Goal: Task Accomplishment & Management: Manage account settings

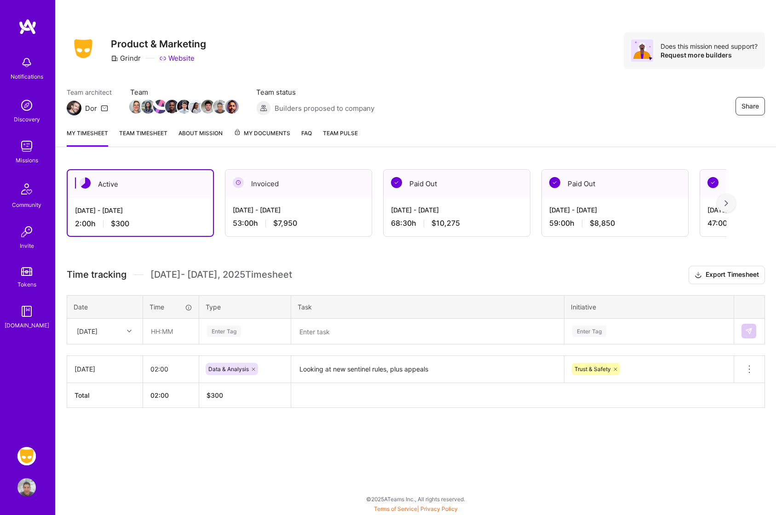
click at [132, 332] on div at bounding box center [130, 331] width 14 height 12
click at [134, 331] on div at bounding box center [130, 331] width 14 height 12
click at [105, 374] on div "[DATE]" at bounding box center [105, 374] width 74 height 17
click at [166, 334] on input "text" at bounding box center [170, 331] width 55 height 24
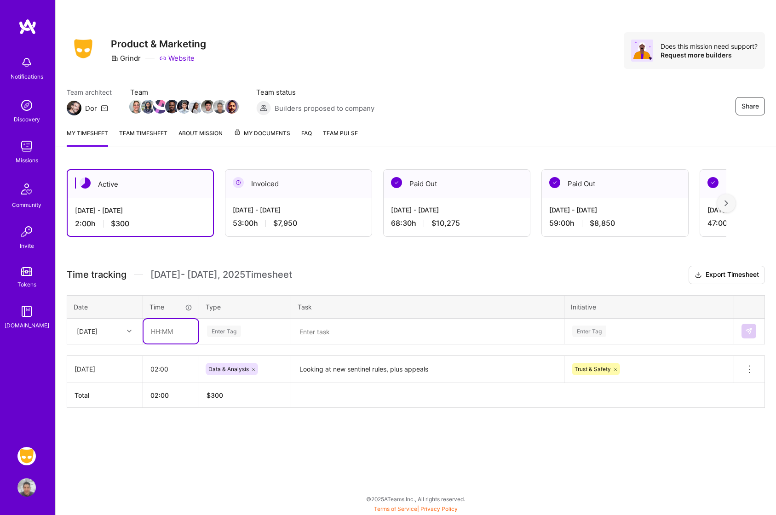
type input "08:00"
click at [225, 335] on div "Enter Tag" at bounding box center [224, 331] width 34 height 14
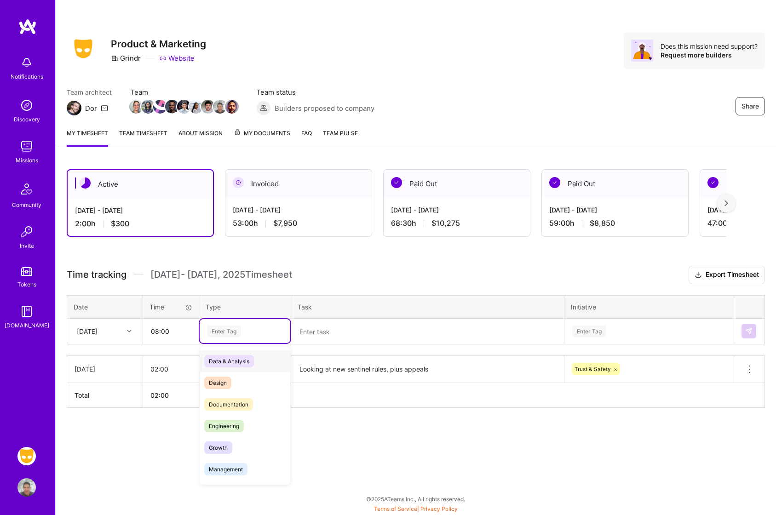
click at [229, 361] on span "Data & Analysis" at bounding box center [229, 361] width 50 height 12
click at [323, 336] on textarea at bounding box center [427, 332] width 271 height 24
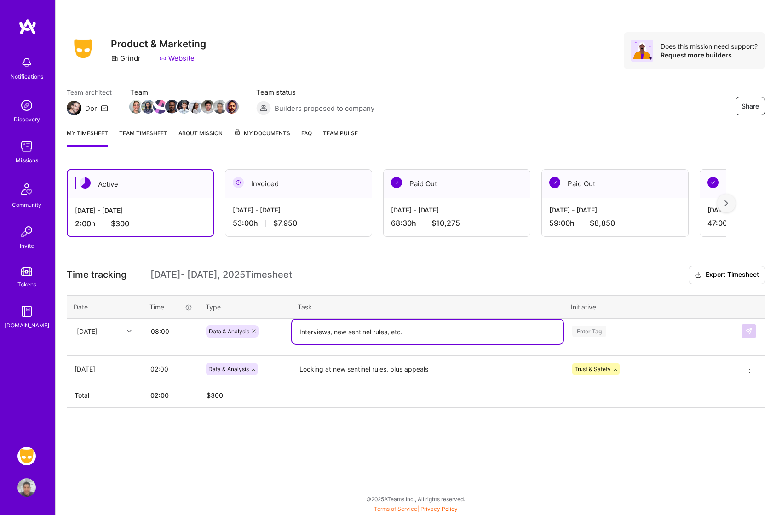
type textarea "Interviews, new sentinel rules, etc."
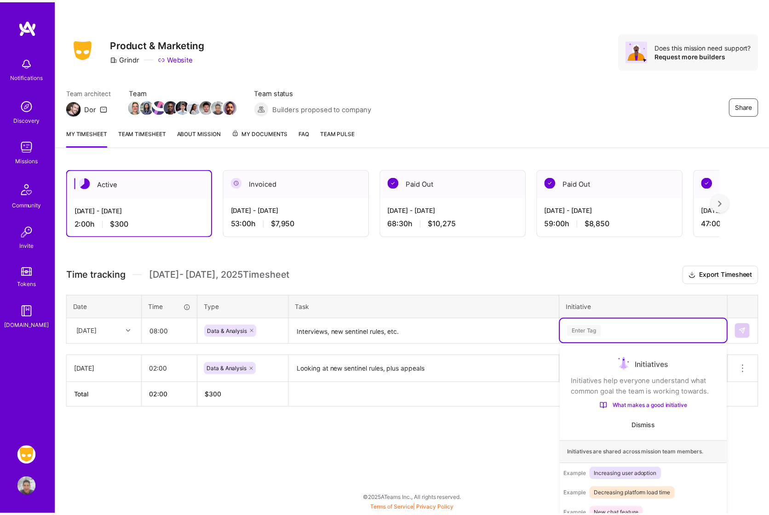
scroll to position [20, 0]
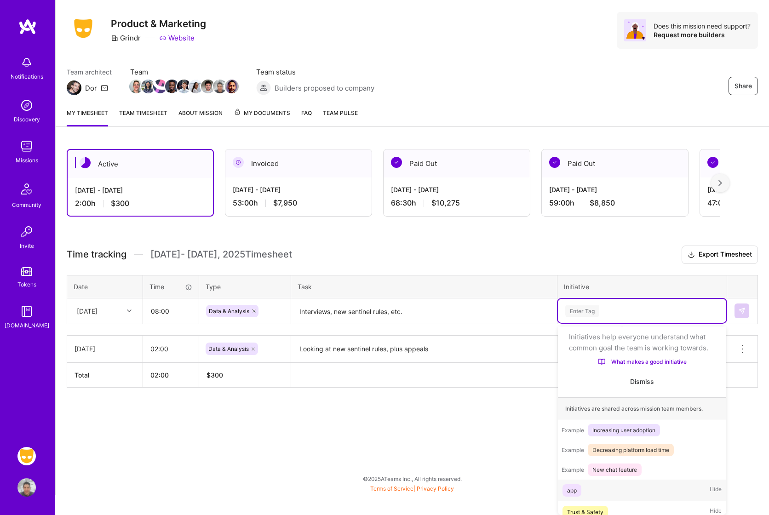
click at [588, 323] on div "option app focused, 1 of 8. 8 results available. Use Up and Down to choose opti…" at bounding box center [642, 311] width 168 height 24
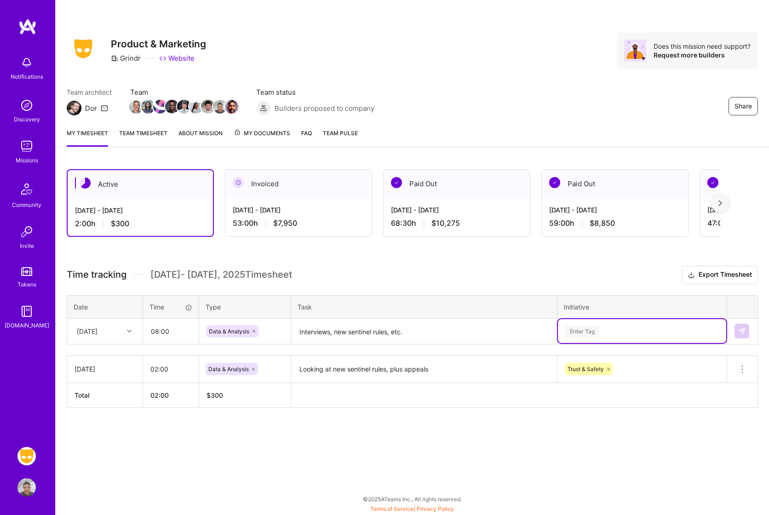
click at [593, 318] on td "Select is focused ,type to refine list, press Down to open the menu, press left…" at bounding box center [642, 331] width 170 height 26
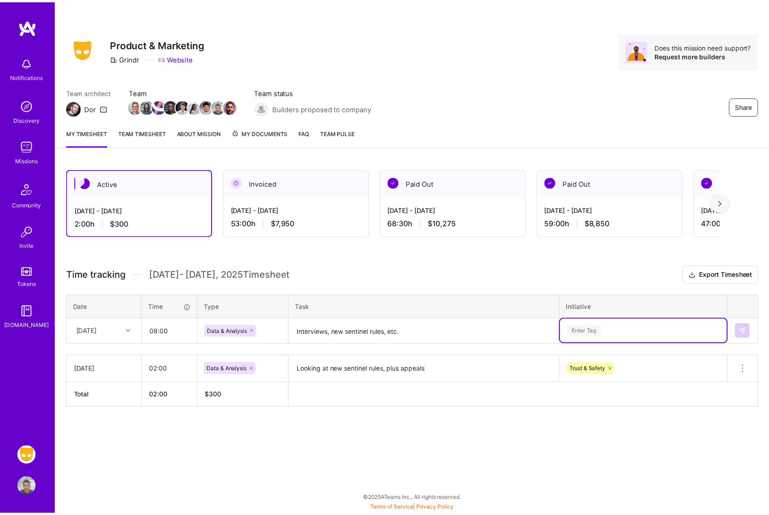
scroll to position [20, 0]
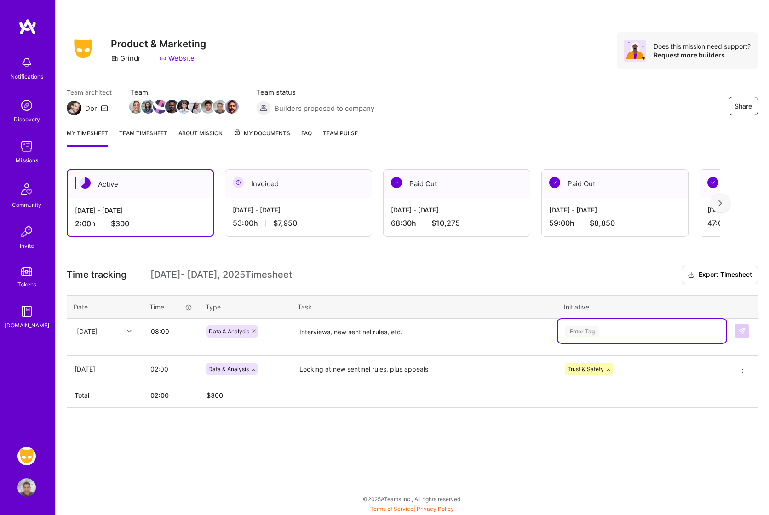
click at [590, 331] on div "Select is focused ,type to refine list, press Down to open the menu, press left…" at bounding box center [642, 331] width 168 height 24
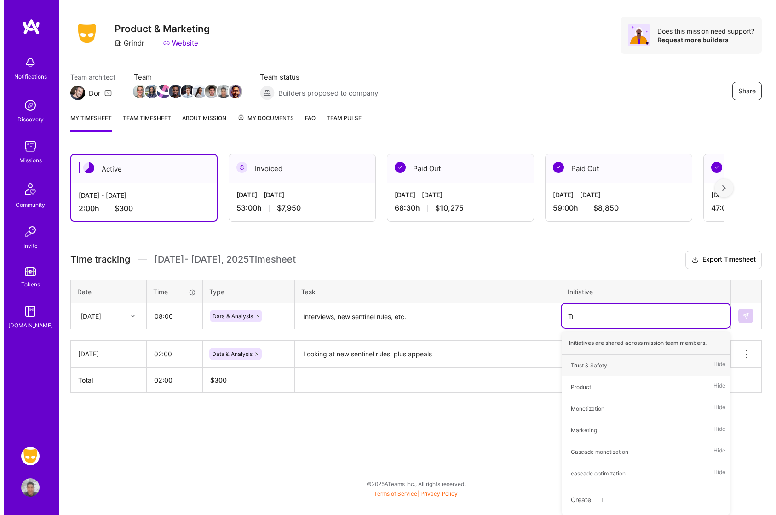
scroll to position [0, 0]
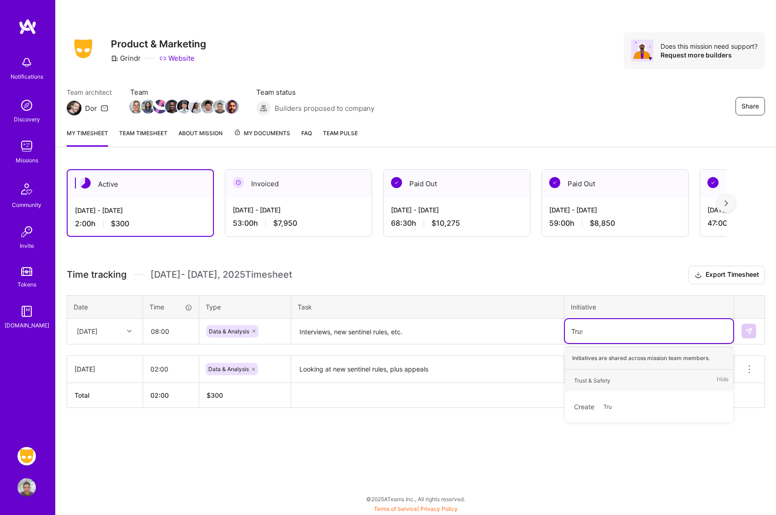
type input "Trust"
click at [599, 376] on div "Trust & Safety" at bounding box center [592, 381] width 36 height 10
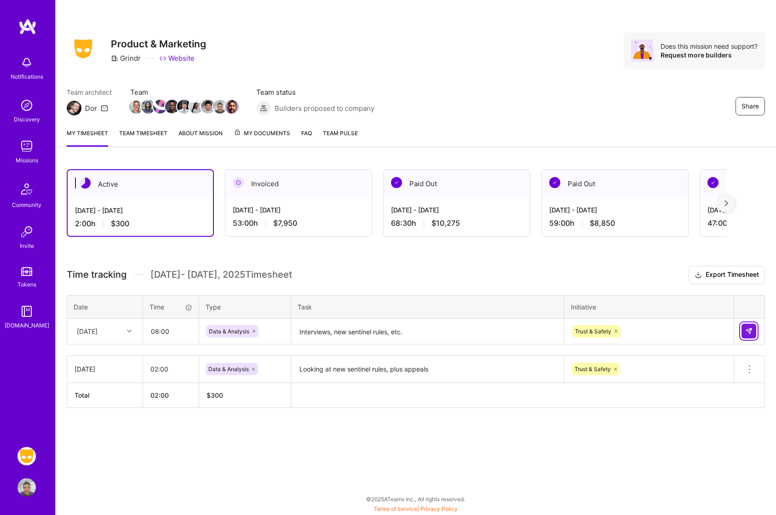
click at [752, 326] on button at bounding box center [748, 331] width 15 height 15
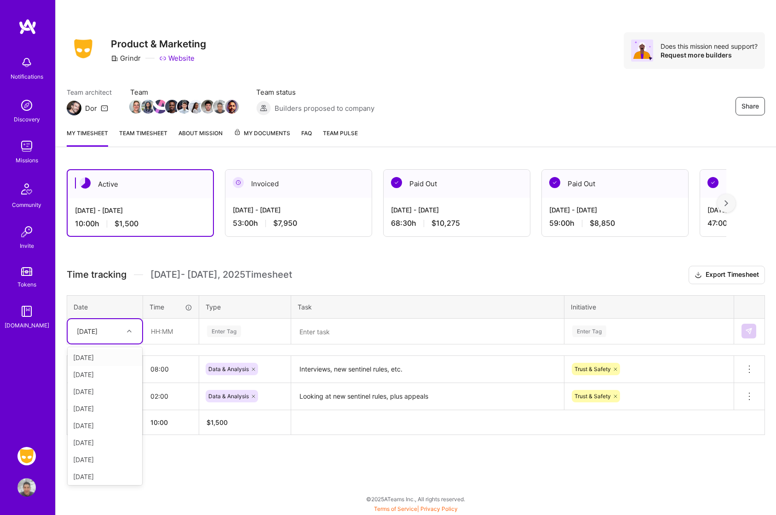
click at [133, 332] on div at bounding box center [130, 331] width 14 height 12
click at [87, 375] on div "[DATE]" at bounding box center [105, 374] width 74 height 17
click at [160, 338] on input "text" at bounding box center [170, 331] width 55 height 24
type input "07:00"
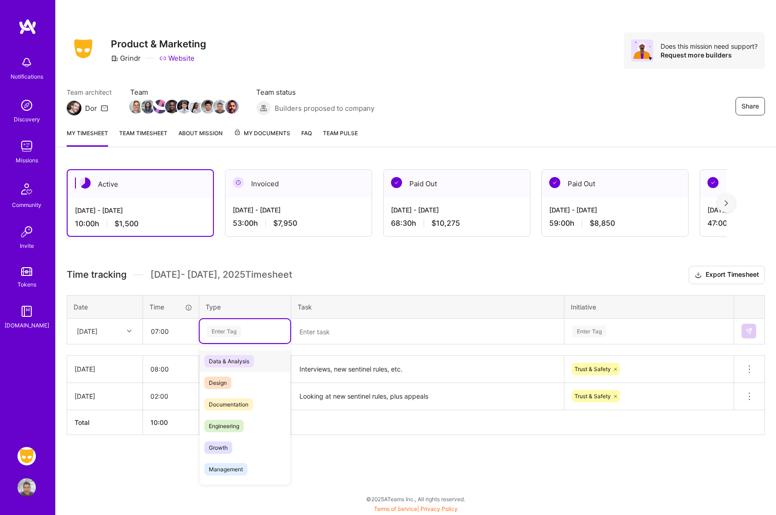
click at [231, 362] on span "Data & Analysis" at bounding box center [229, 361] width 50 height 12
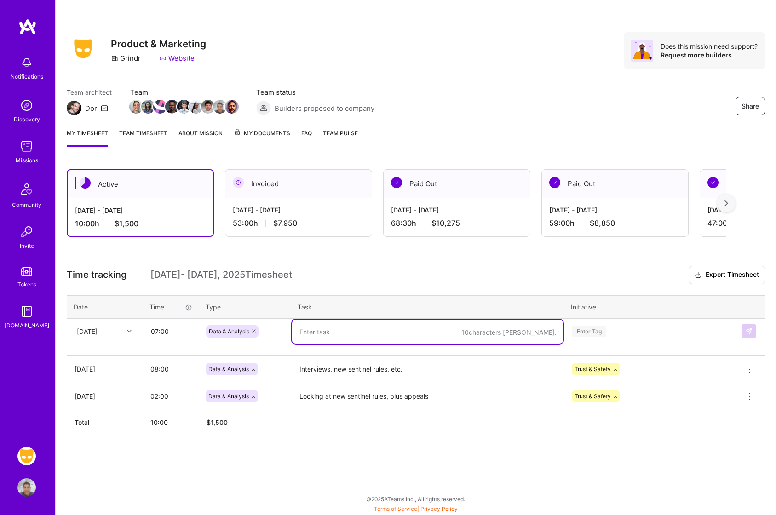
click at [328, 329] on textarea at bounding box center [427, 332] width 271 height 24
type textarea "D"
type textarea "What to do, what not to do"
click at [601, 330] on div "Enter Tag" at bounding box center [649, 331] width 168 height 24
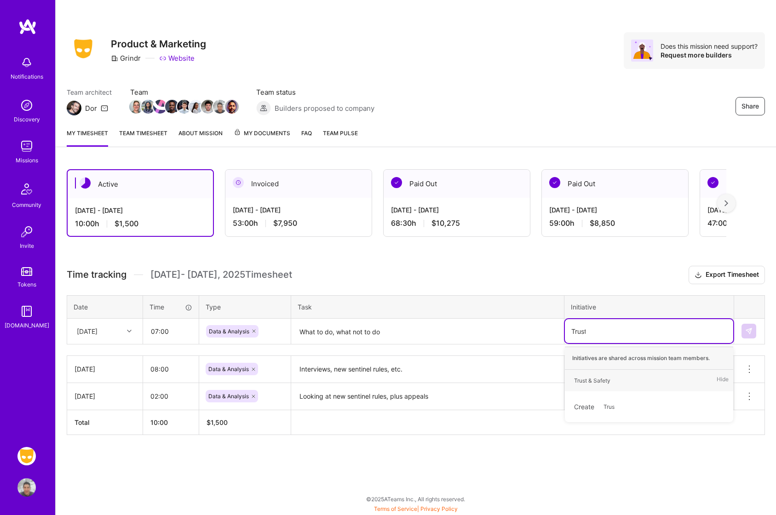
type input "Trust"
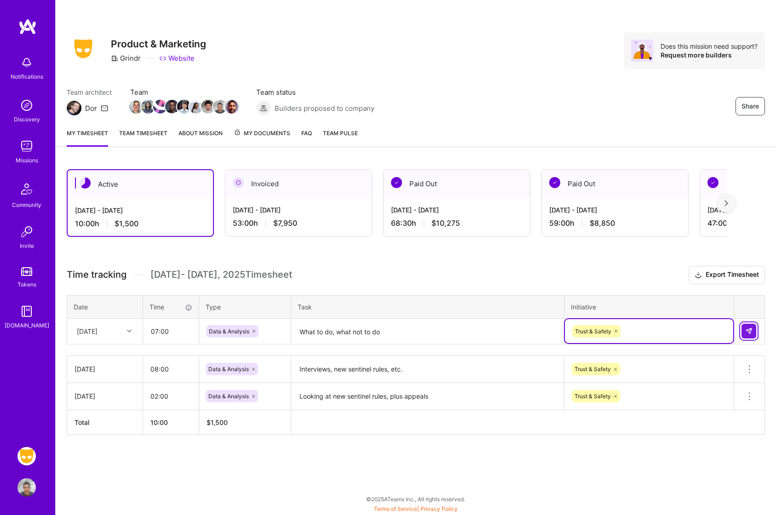
click at [749, 330] on img at bounding box center [748, 330] width 7 height 7
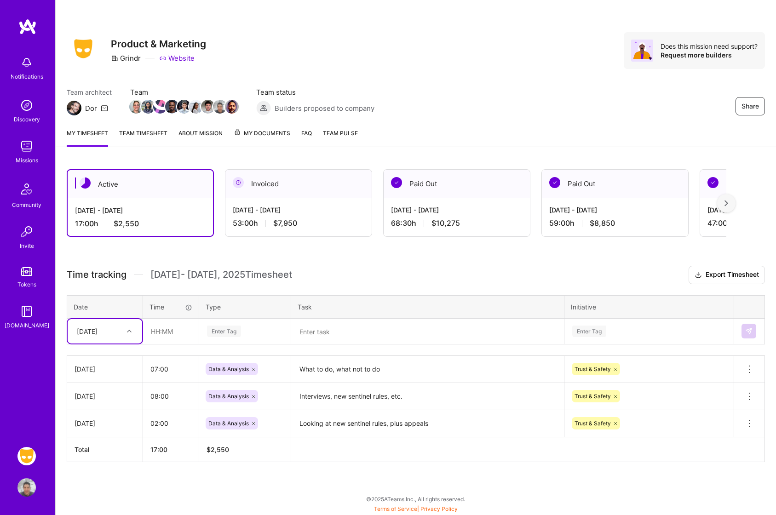
click at [129, 333] on icon at bounding box center [129, 331] width 5 height 5
click at [92, 458] on div "[DATE]" at bounding box center [105, 459] width 74 height 17
click at [170, 332] on input "text" at bounding box center [170, 331] width 55 height 24
click at [169, 329] on input "text" at bounding box center [170, 331] width 55 height 24
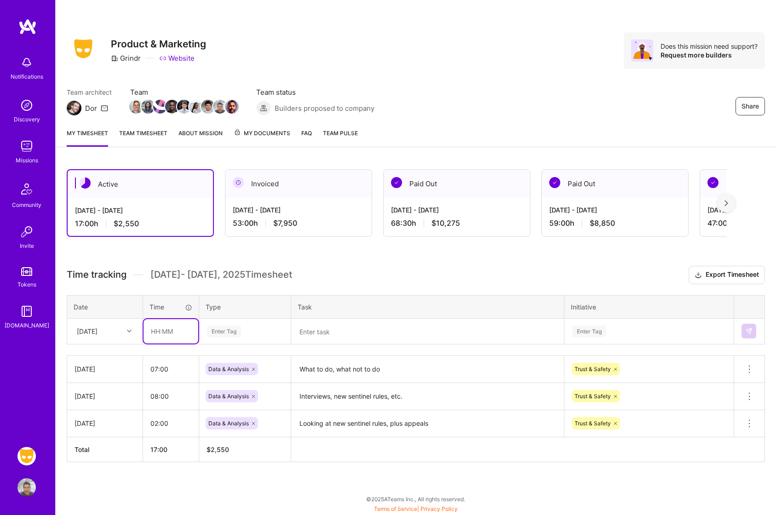
type input "08:00"
click at [246, 333] on div "Enter Tag" at bounding box center [245, 331] width 78 height 11
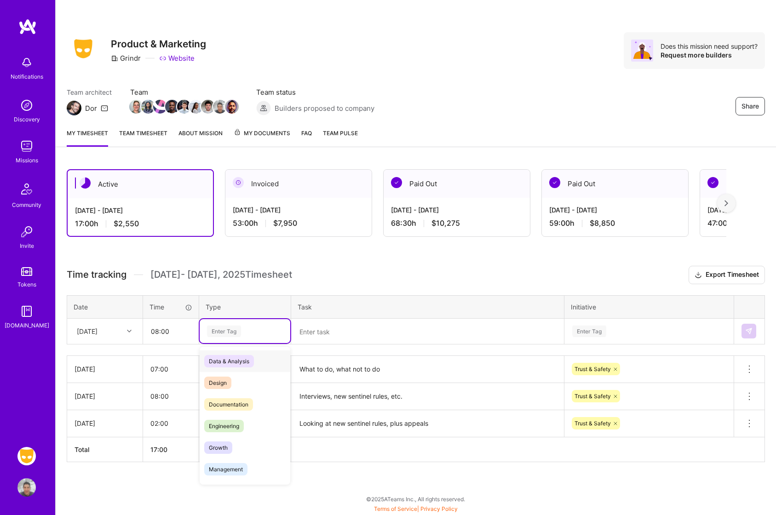
click at [239, 360] on span "Data & Analysis" at bounding box center [229, 361] width 50 height 12
click at [254, 333] on icon at bounding box center [254, 331] width 6 height 6
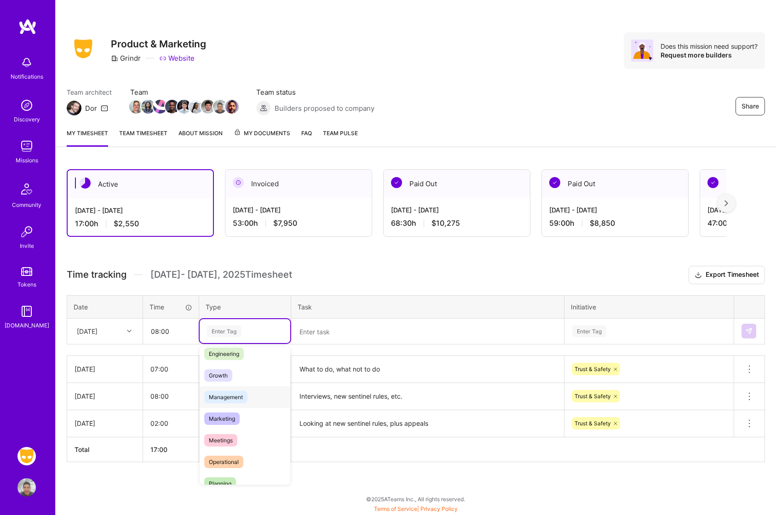
scroll to position [73, 0]
click at [229, 441] on span "Meetings" at bounding box center [220, 439] width 33 height 12
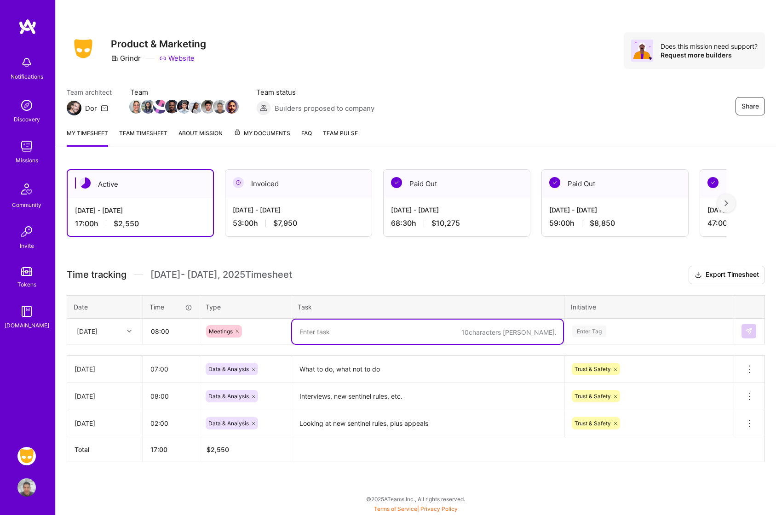
click at [329, 332] on textarea at bounding box center [427, 332] width 271 height 24
type textarea "Future direction discussions"
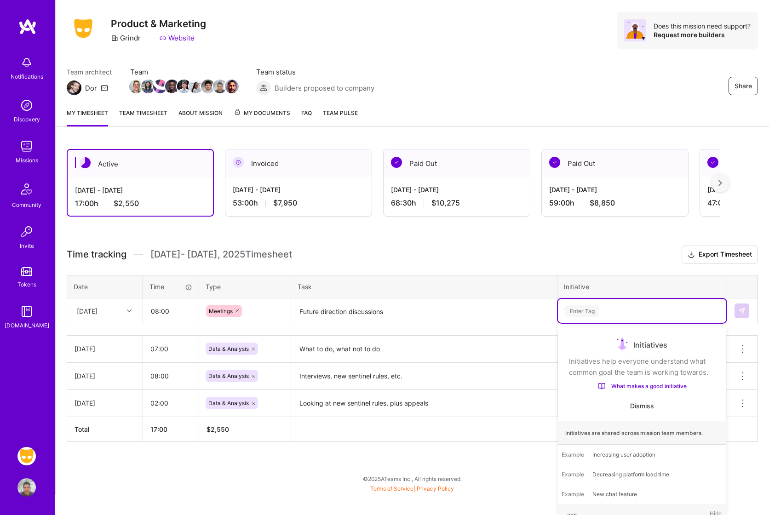
scroll to position [15, 0]
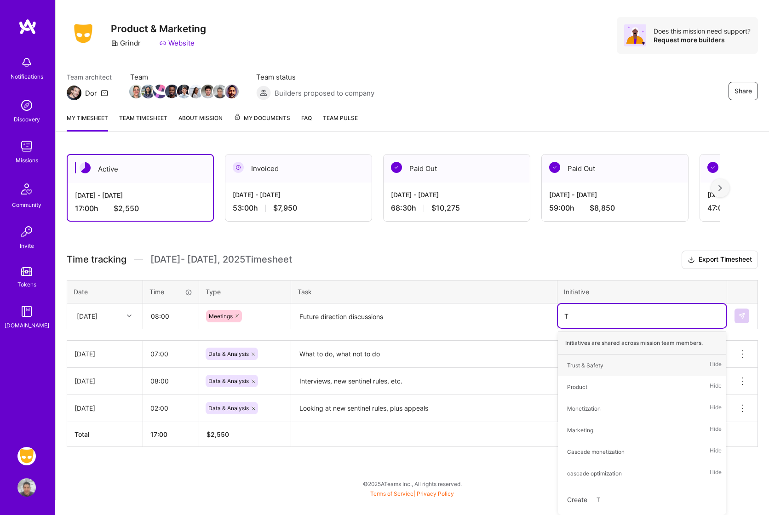
type input "Tr"
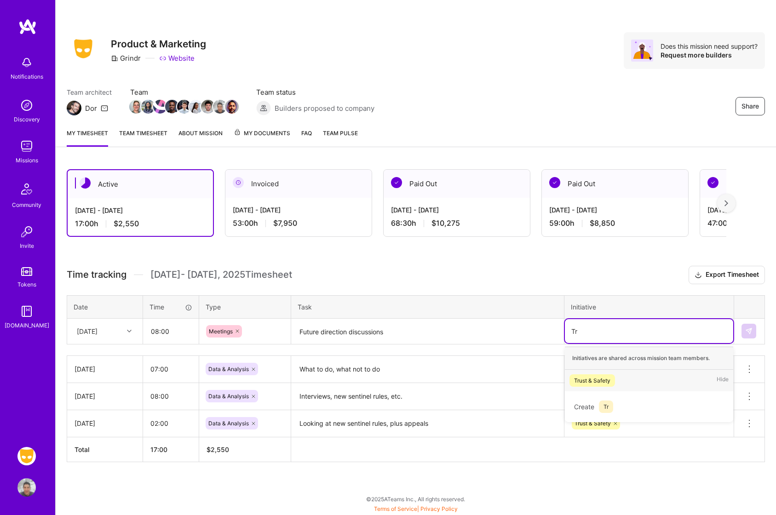
click at [603, 377] on div "Trust & Safety" at bounding box center [592, 381] width 36 height 10
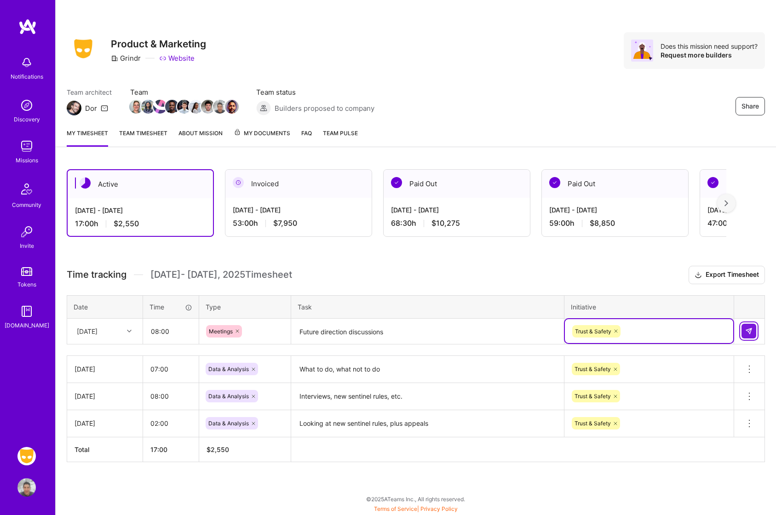
click at [748, 332] on img at bounding box center [748, 330] width 7 height 7
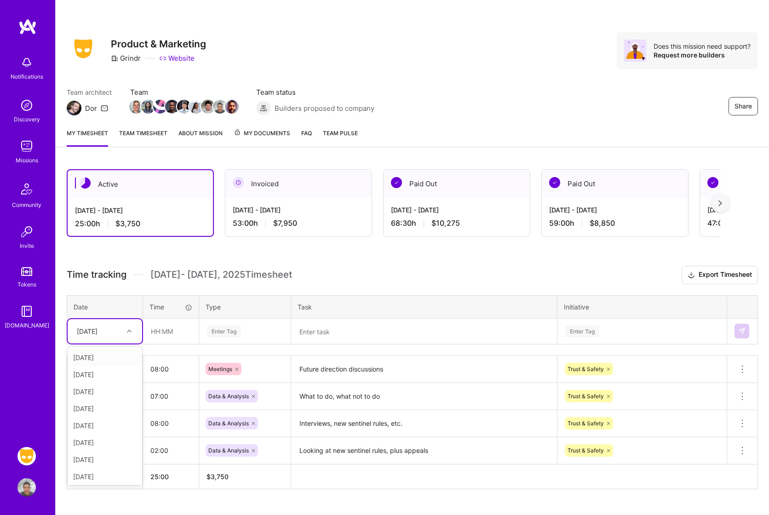
click at [132, 332] on div at bounding box center [130, 331] width 14 height 12
click at [93, 457] on div "[DATE]" at bounding box center [105, 459] width 74 height 17
click at [163, 326] on input "text" at bounding box center [170, 331] width 55 height 24
type input "6"
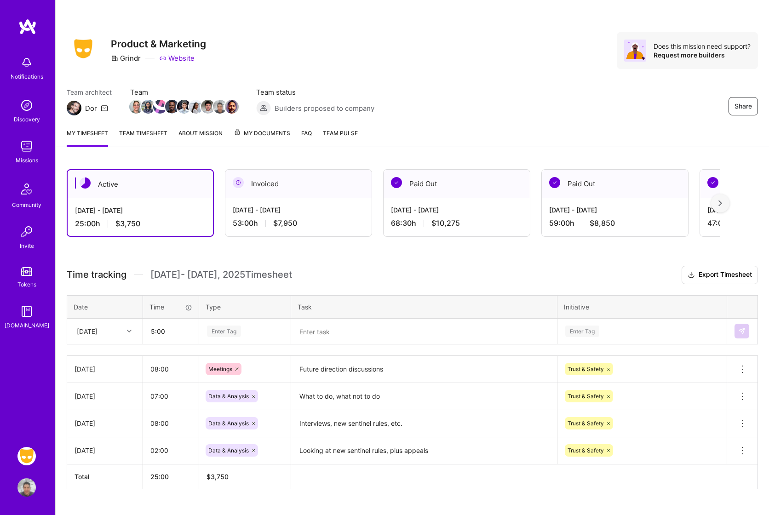
type input "05:00"
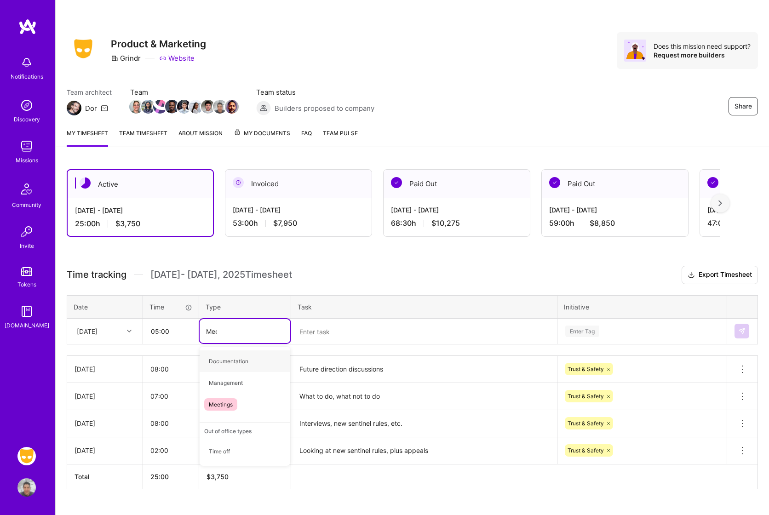
type input "Meet"
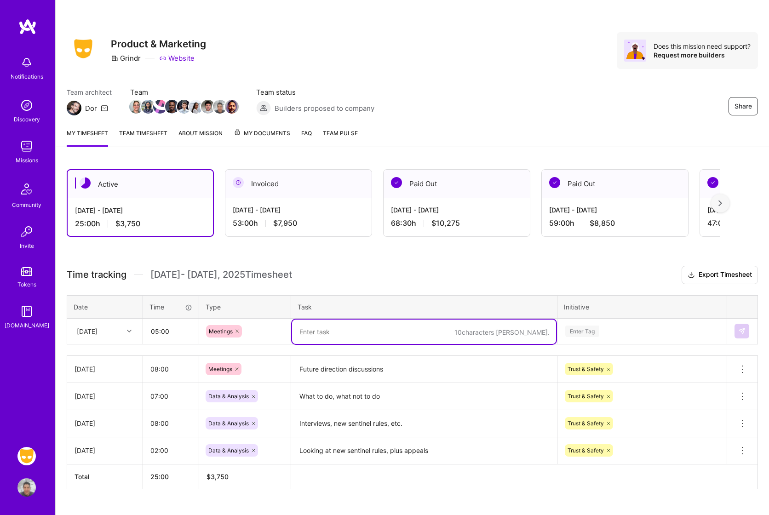
click at [321, 334] on textarea at bounding box center [424, 332] width 264 height 24
drag, startPoint x: 357, startPoint y: 332, endPoint x: 424, endPoint y: 326, distance: 66.9
click at [424, 326] on textarea "Wrap up, goodbyes, handoff" at bounding box center [424, 332] width 264 height 24
type textarea "Wrap up, goodbyes"
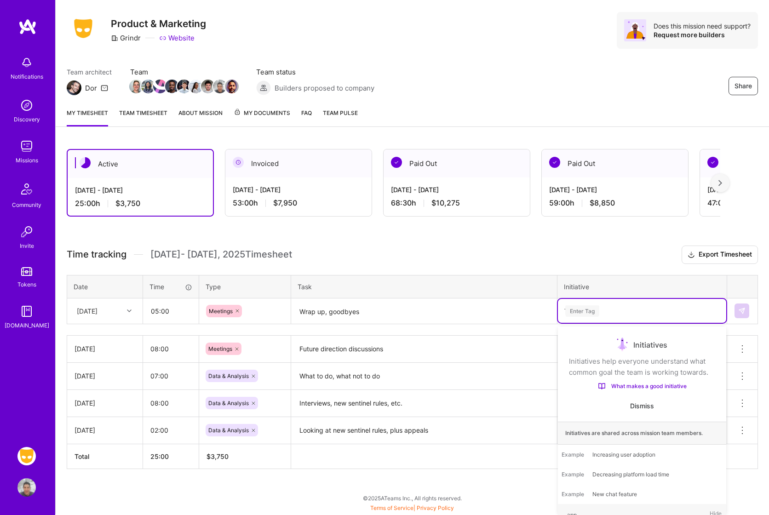
scroll to position [19, 0]
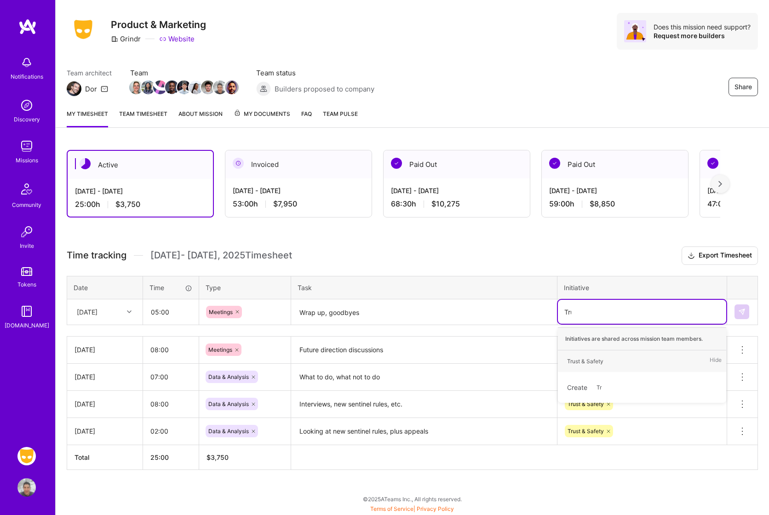
type input "Trust"
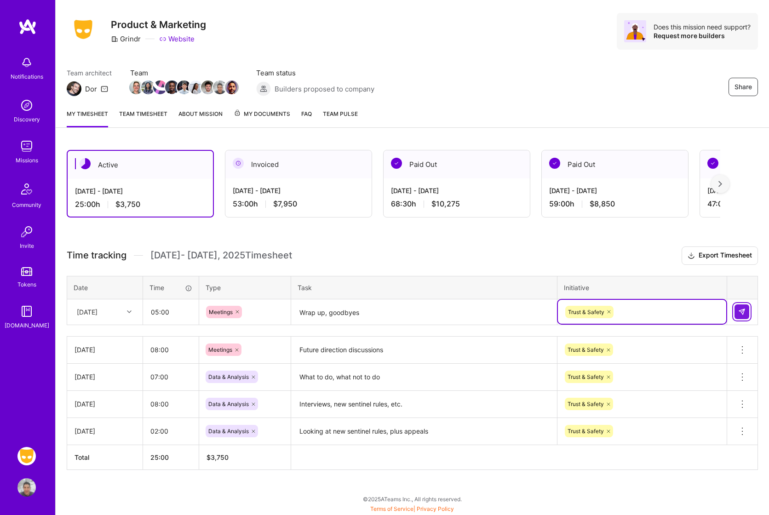
click at [744, 311] on img at bounding box center [741, 311] width 7 height 7
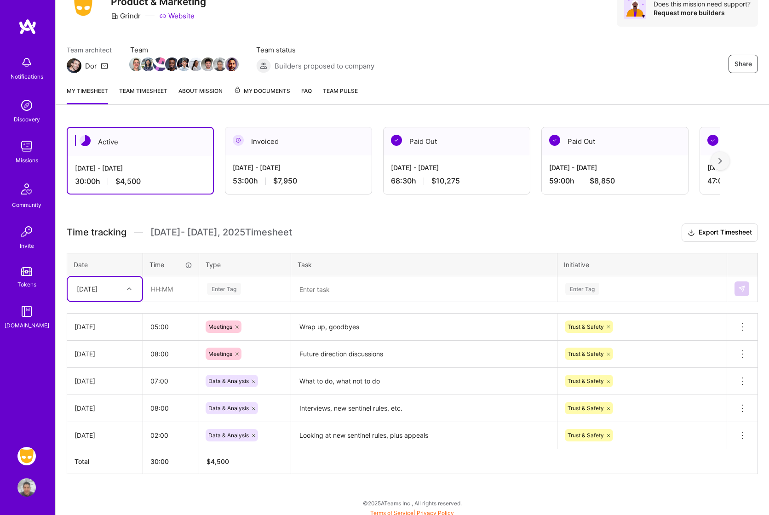
scroll to position [46, 0]
